Goal: Transaction & Acquisition: Purchase product/service

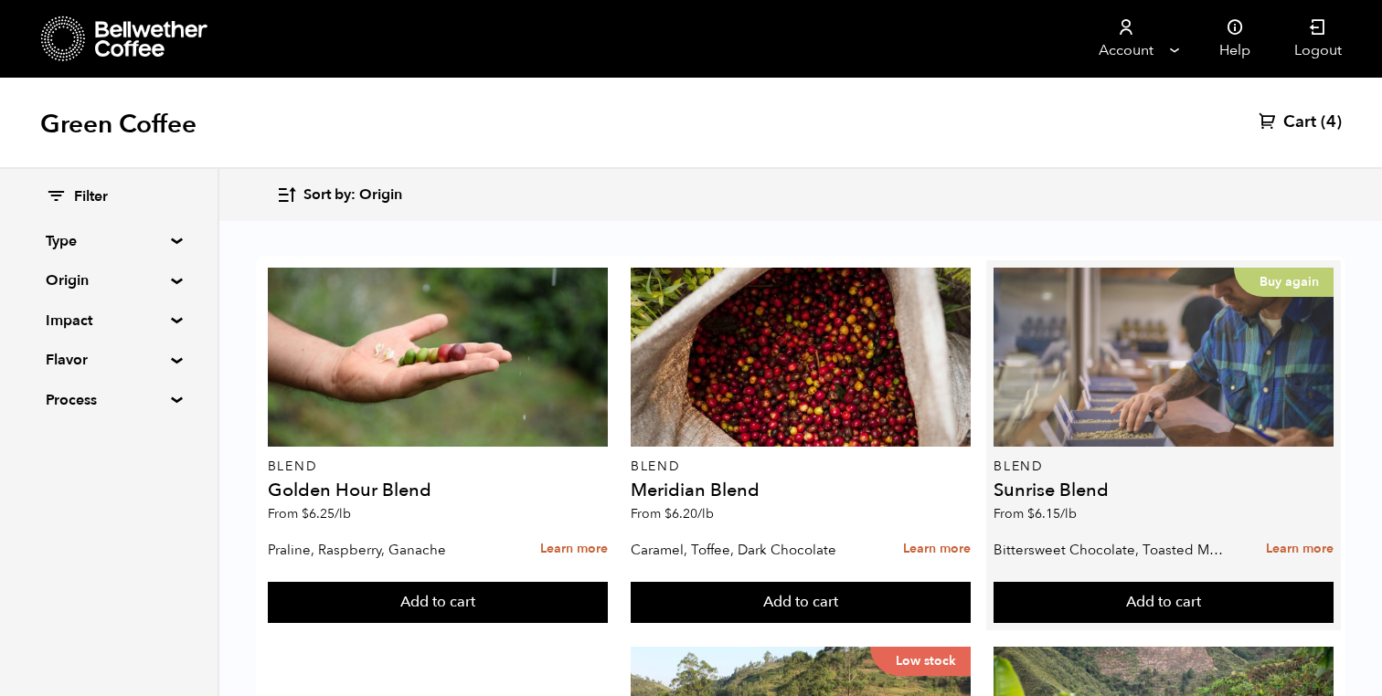
click at [1068, 388] on div "Buy again" at bounding box center [1164, 357] width 340 height 179
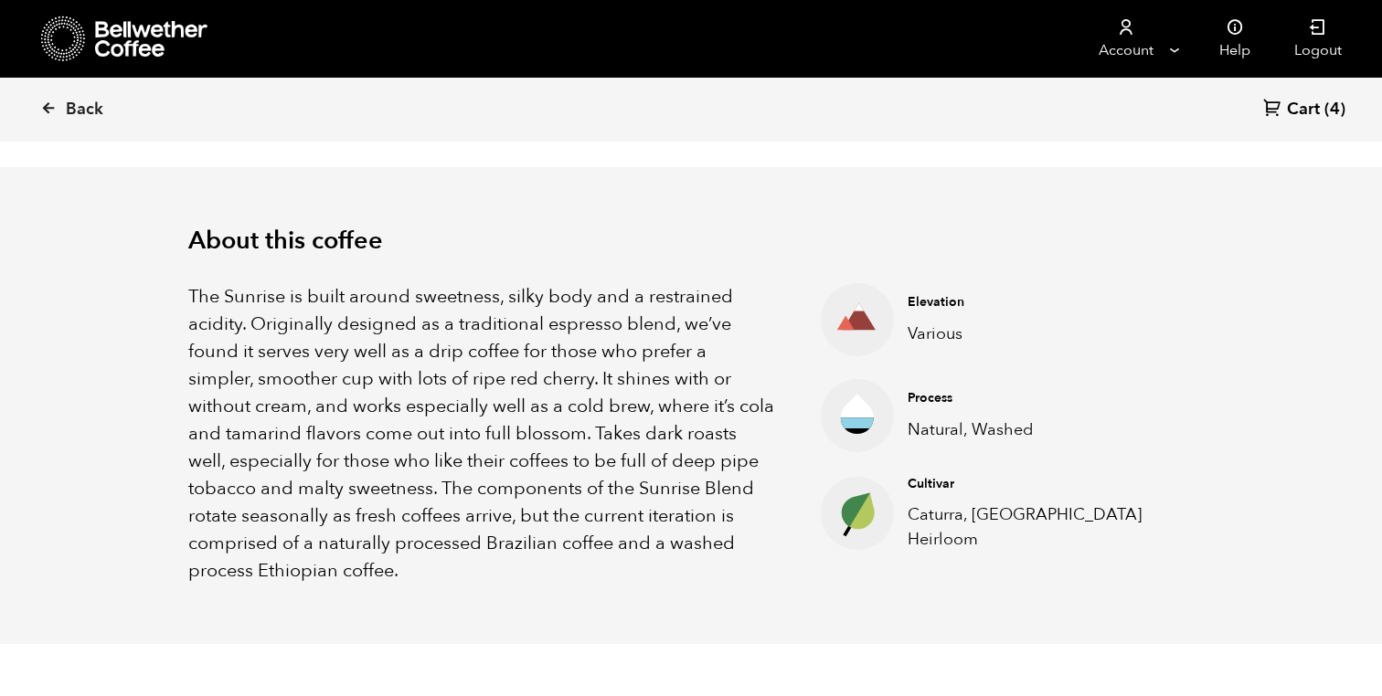
scroll to position [569, 0]
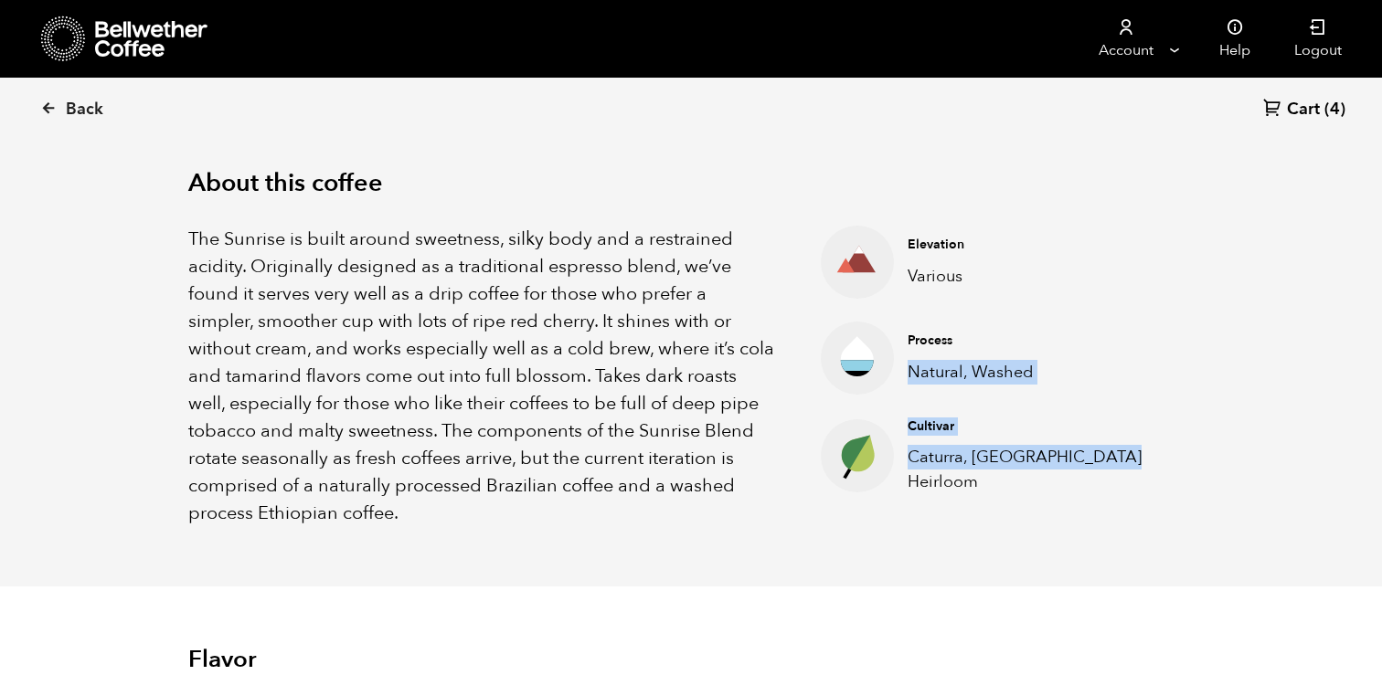
drag, startPoint x: 902, startPoint y: 369, endPoint x: 1051, endPoint y: 470, distance: 179.7
click at [1051, 470] on ul "Elevation Various Process Natural, Washed Cultivar Caturra, Ethiopia Heirloom" at bounding box center [984, 377] width 419 height 302
click at [1051, 470] on p "Caturra, Ethiopia Heirloom" at bounding box center [1037, 469] width 258 height 49
drag, startPoint x: 902, startPoint y: 424, endPoint x: 1025, endPoint y: 507, distance: 148.0
click at [1025, 507] on ul "Elevation Various Process Natural, Washed Cultivar Caturra, Ethiopia Heirloom" at bounding box center [984, 377] width 419 height 302
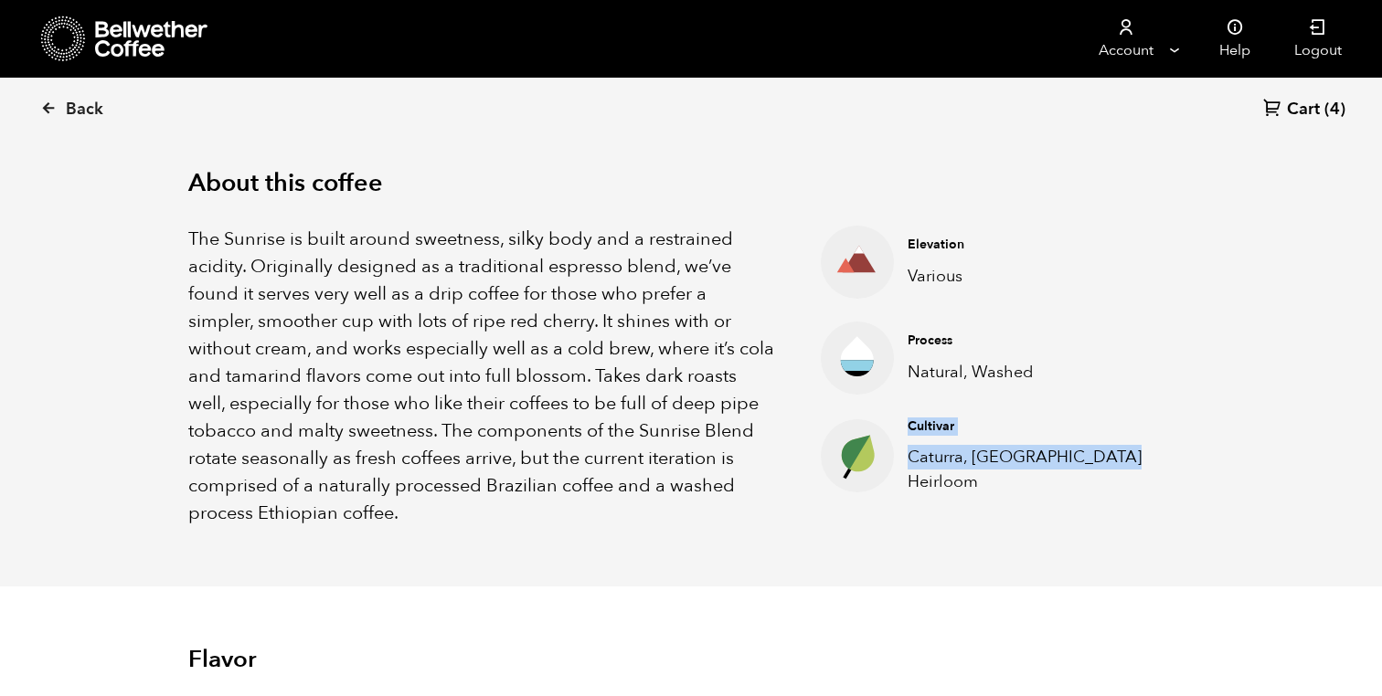
click at [1025, 507] on ul "Elevation Various Process Natural, Washed Cultivar Caturra, Ethiopia Heirloom" at bounding box center [984, 377] width 419 height 302
drag, startPoint x: 1025, startPoint y: 507, endPoint x: 917, endPoint y: 426, distance: 135.1
click at [917, 426] on ul "Elevation Various Process Natural, Washed Cultivar Caturra, Ethiopia Heirloom" at bounding box center [984, 377] width 419 height 302
click at [917, 426] on h4 "Cultivar" at bounding box center [1037, 427] width 258 height 18
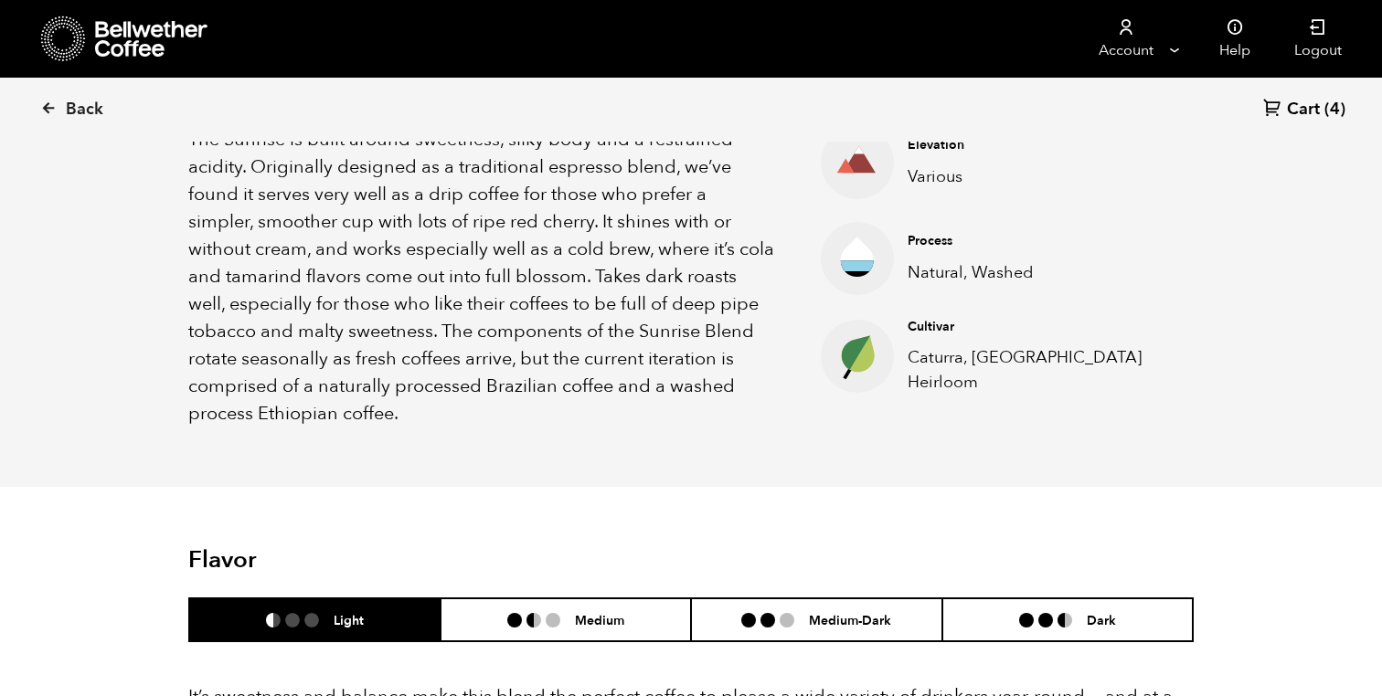
scroll to position [637, 0]
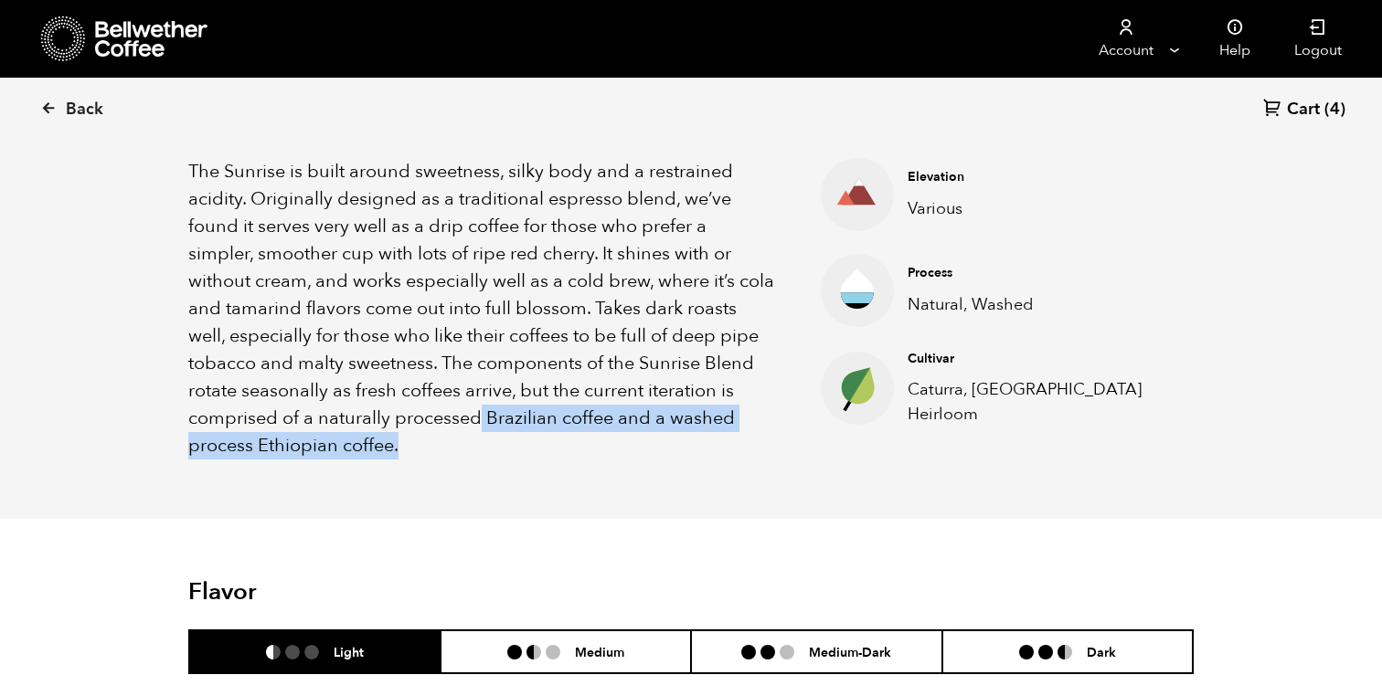
drag, startPoint x: 477, startPoint y: 419, endPoint x: 578, endPoint y: 440, distance: 102.7
click at [578, 440] on p "The Sunrise is built around sweetness, silky body and a restrained acidity. Ori…" at bounding box center [481, 309] width 587 height 302
